Goal: Task Accomplishment & Management: Manage account settings

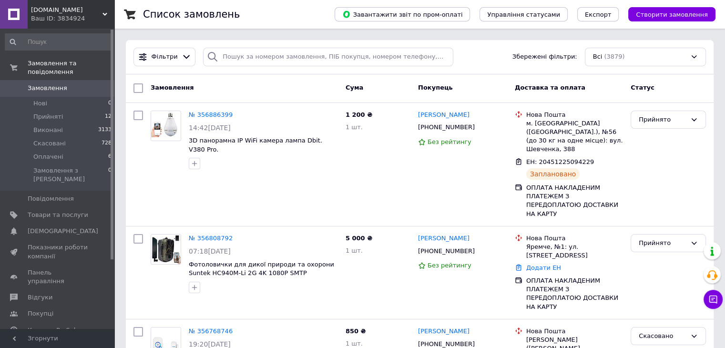
click at [69, 7] on span "optium.com.ua" at bounding box center [67, 10] width 72 height 9
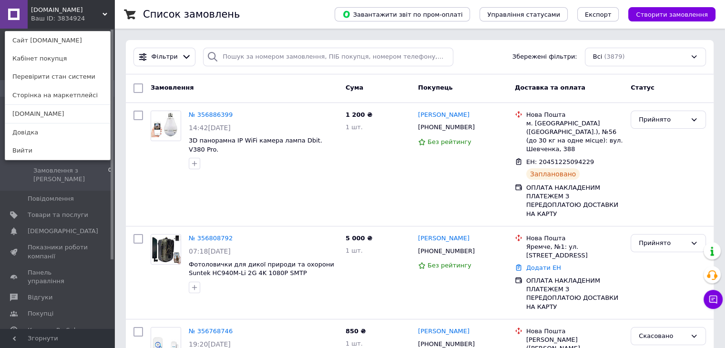
drag, startPoint x: 61, startPoint y: 118, endPoint x: 66, endPoint y: 109, distance: 10.5
click at [61, 118] on link "[DOMAIN_NAME]" at bounding box center [57, 114] width 105 height 18
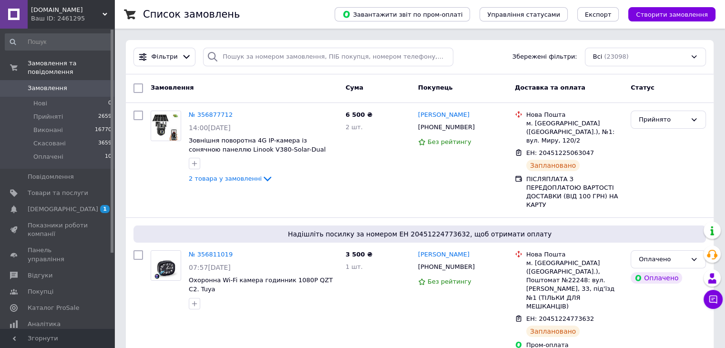
click at [44, 10] on span "[DOMAIN_NAME]" at bounding box center [67, 10] width 72 height 9
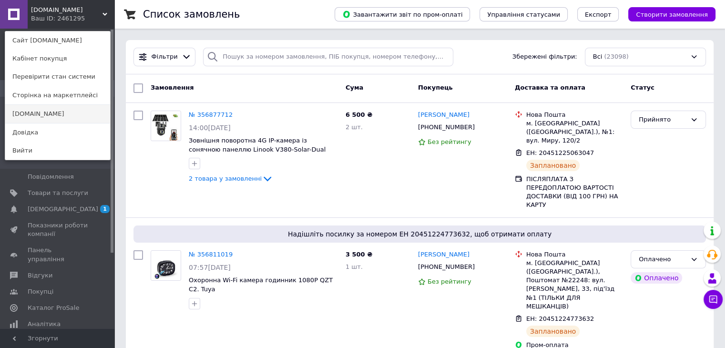
click at [38, 111] on link "Optium.com.ua" at bounding box center [57, 114] width 105 height 18
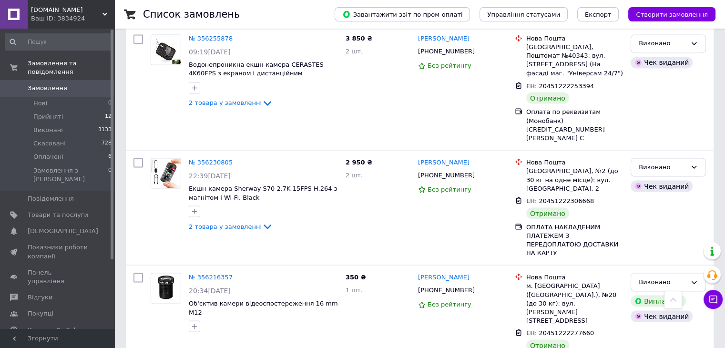
scroll to position [1795, 0]
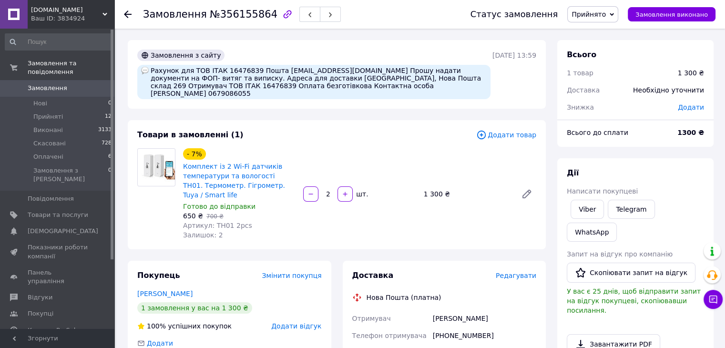
click at [606, 15] on span "Прийнято" at bounding box center [589, 14] width 34 height 8
click at [606, 47] on li "Скасовано" at bounding box center [593, 48] width 50 height 14
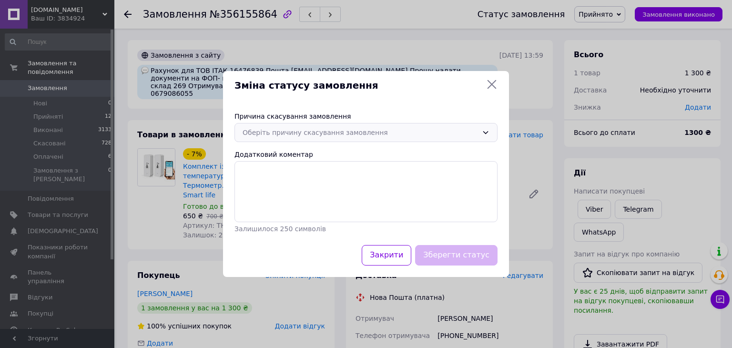
click at [392, 130] on div "Оберіть причину скасування замовлення" at bounding box center [361, 132] width 236 height 10
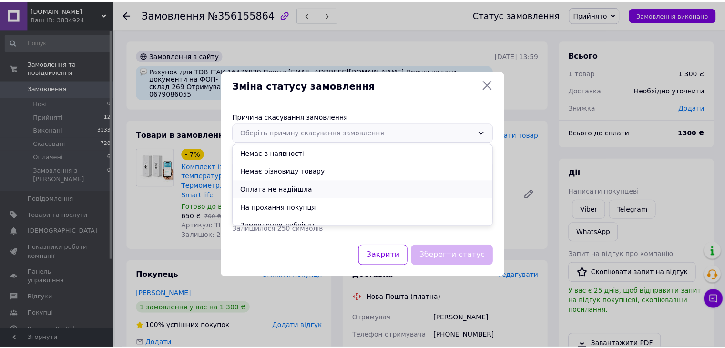
scroll to position [44, 0]
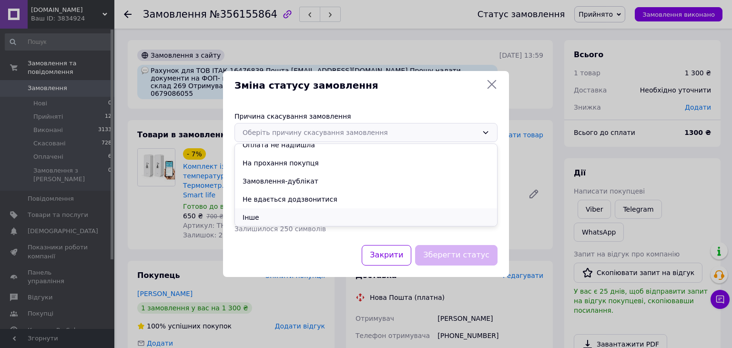
click at [308, 216] on li "Інше" at bounding box center [366, 217] width 262 height 18
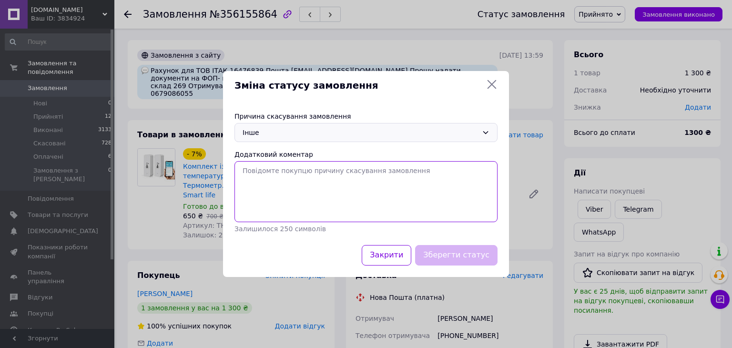
click at [317, 179] on textarea "Додатковий коментар" at bounding box center [366, 191] width 263 height 61
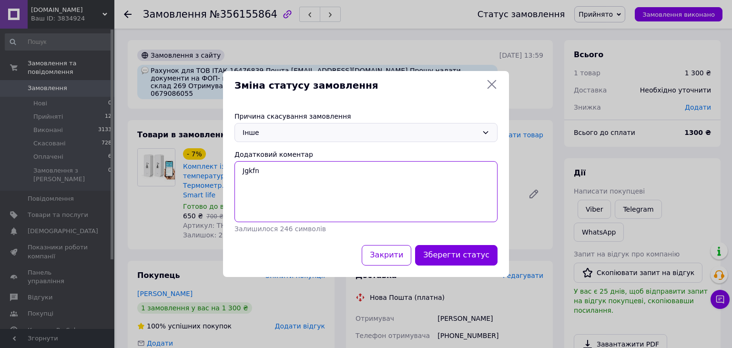
type textarea "Jgkfnf"
type textarea "Оплата на безготівковий рахунок ФОП"
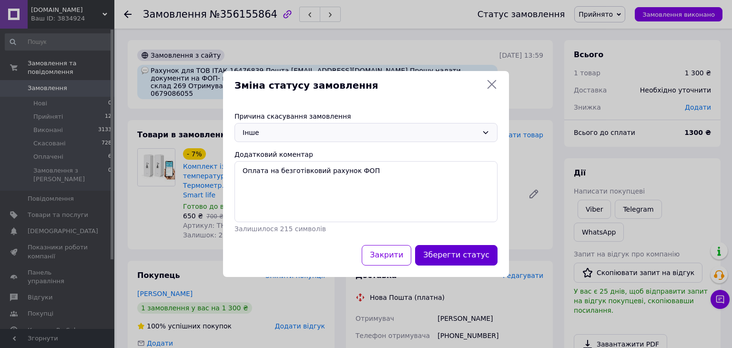
click at [457, 258] on button "Зберегти статус" at bounding box center [456, 255] width 82 height 21
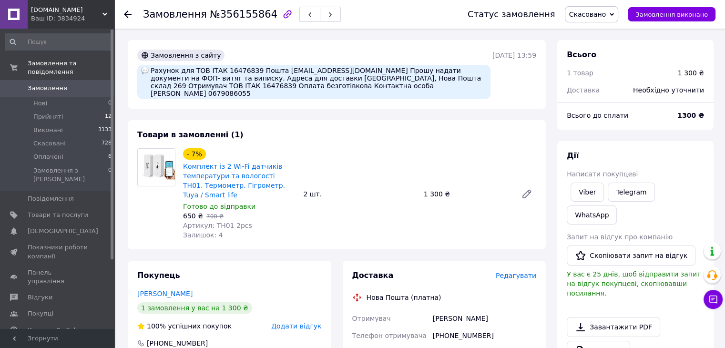
click at [301, 88] on div "Рахунок для ТОВ ІТАК 16476839 Пошта [EMAIL_ADDRESS][DOMAIN_NAME] Прошу надати д…" at bounding box center [313, 82] width 353 height 34
copy div "0679086055"
click at [413, 81] on div "Рахунок для ТОВ ІТАК 16476839 Пошта [EMAIL_ADDRESS][DOMAIN_NAME] Прошу надати д…" at bounding box center [313, 82] width 353 height 34
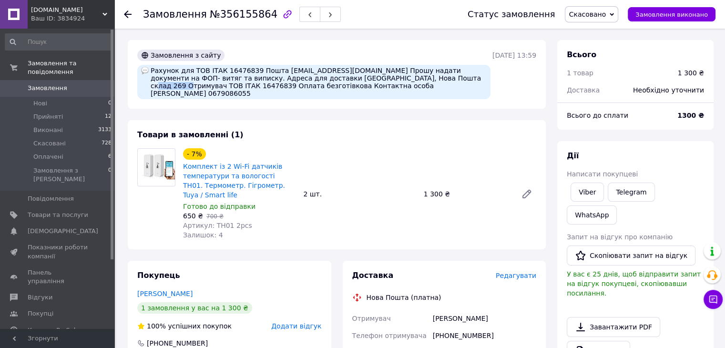
copy div "16476839"
click at [61, 84] on span "Замовлення" at bounding box center [48, 88] width 40 height 9
